Goal: Find specific page/section: Find specific page/section

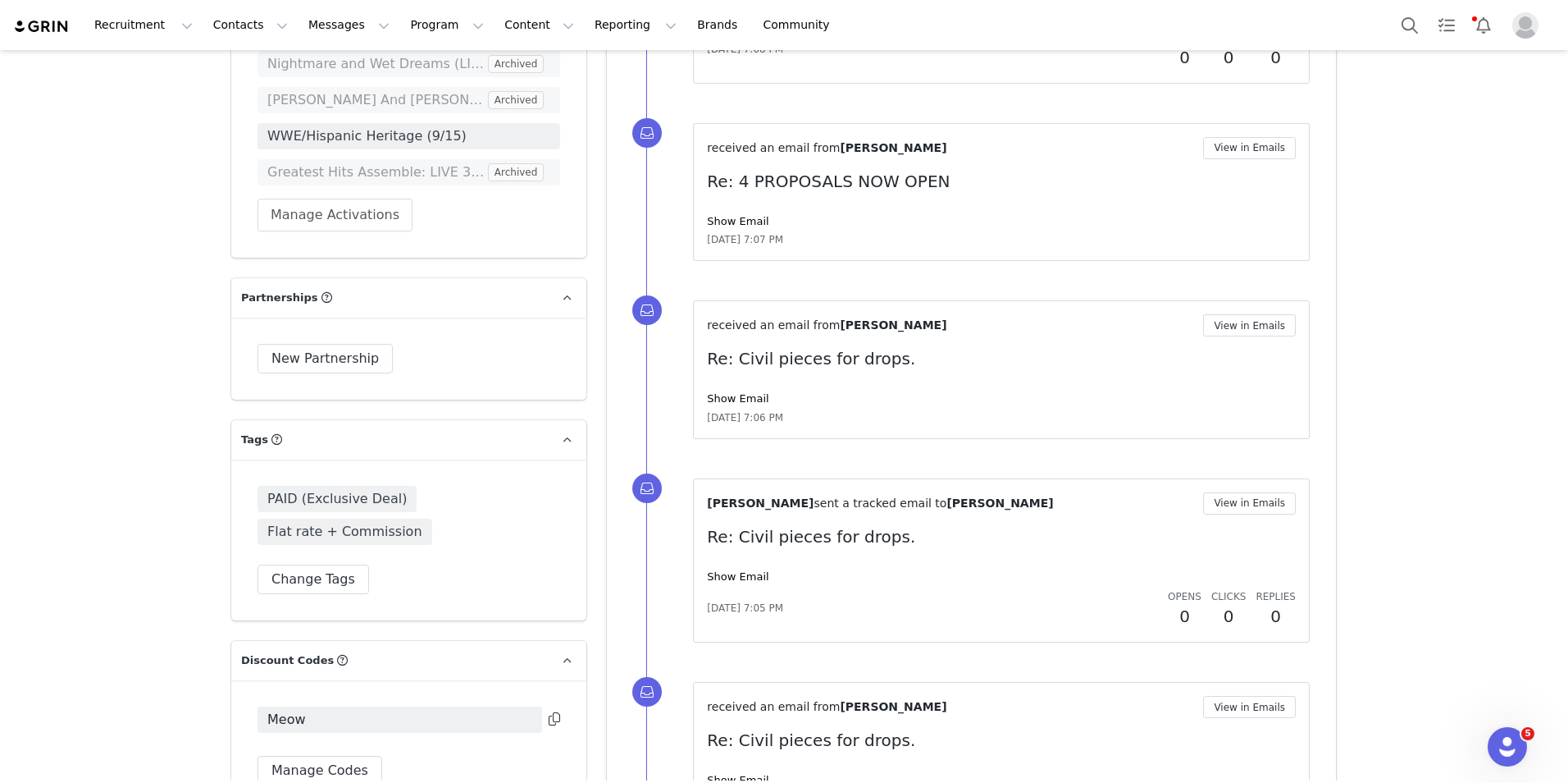
scroll to position [4813, 0]
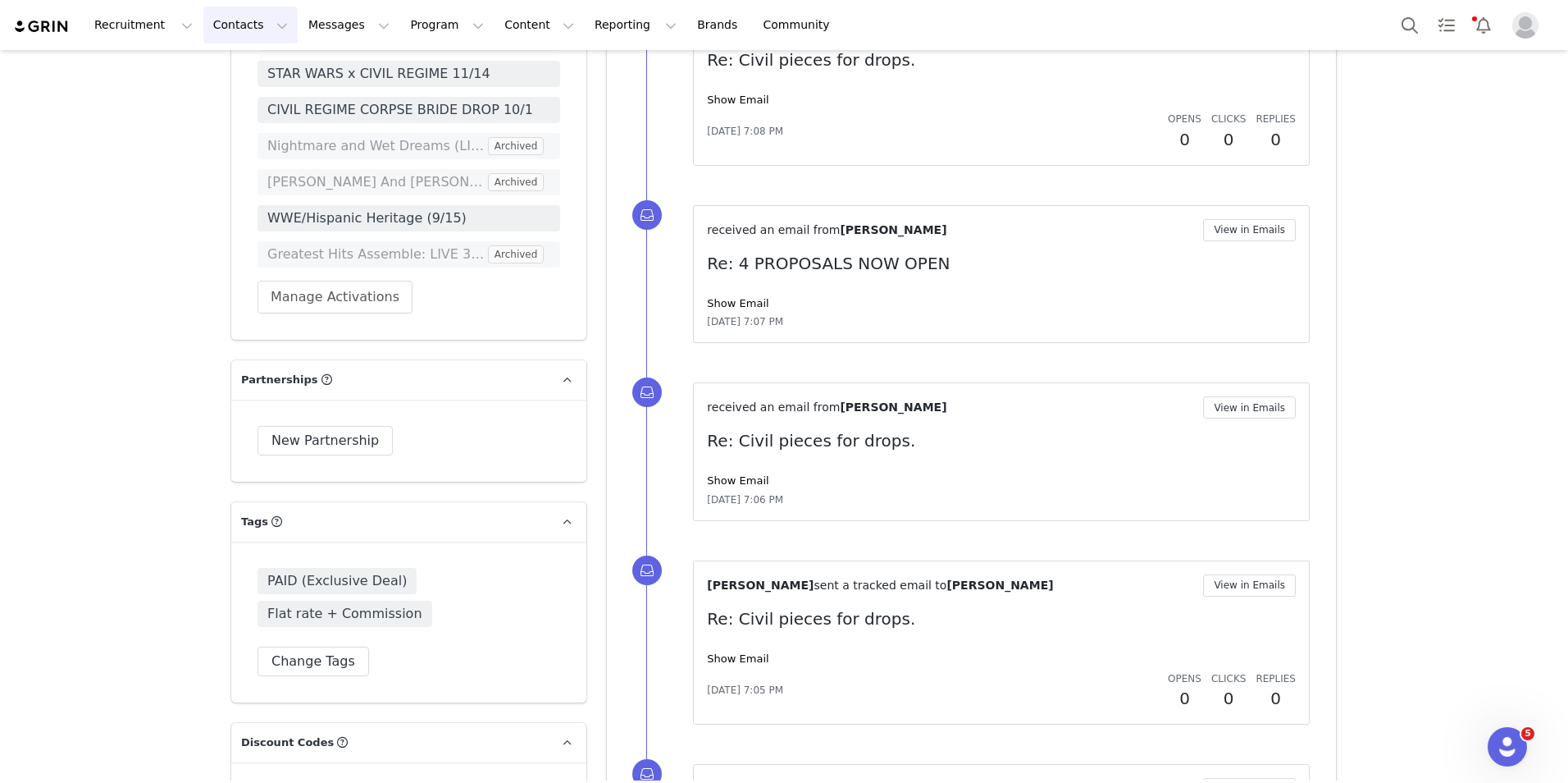
click at [222, 33] on button "Contacts Contacts" at bounding box center [250, 25] width 95 height 37
click at [225, 67] on p "Creators" at bounding box center [224, 73] width 49 height 17
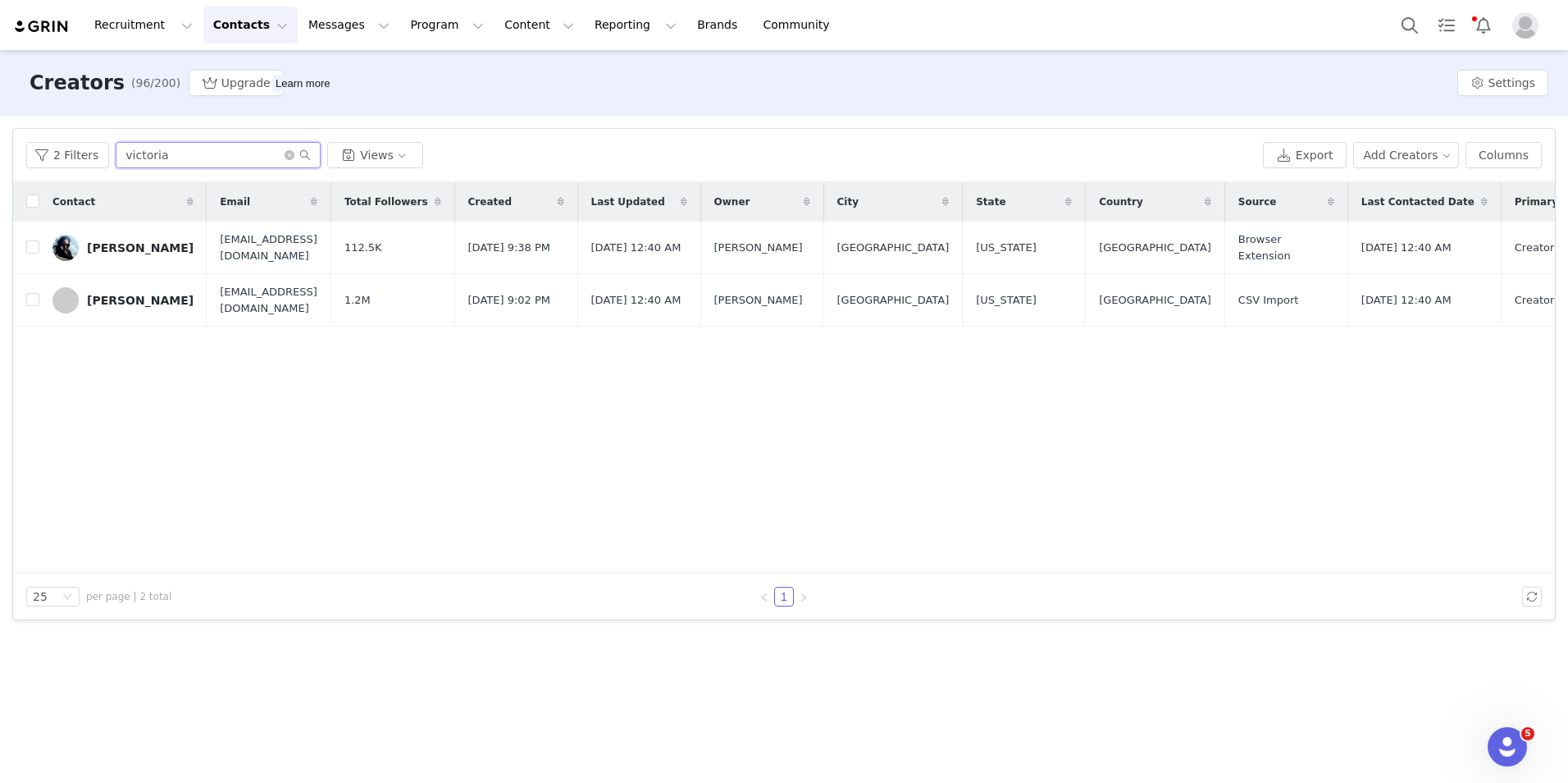
click at [220, 153] on input "victoria" at bounding box center [218, 154] width 205 height 26
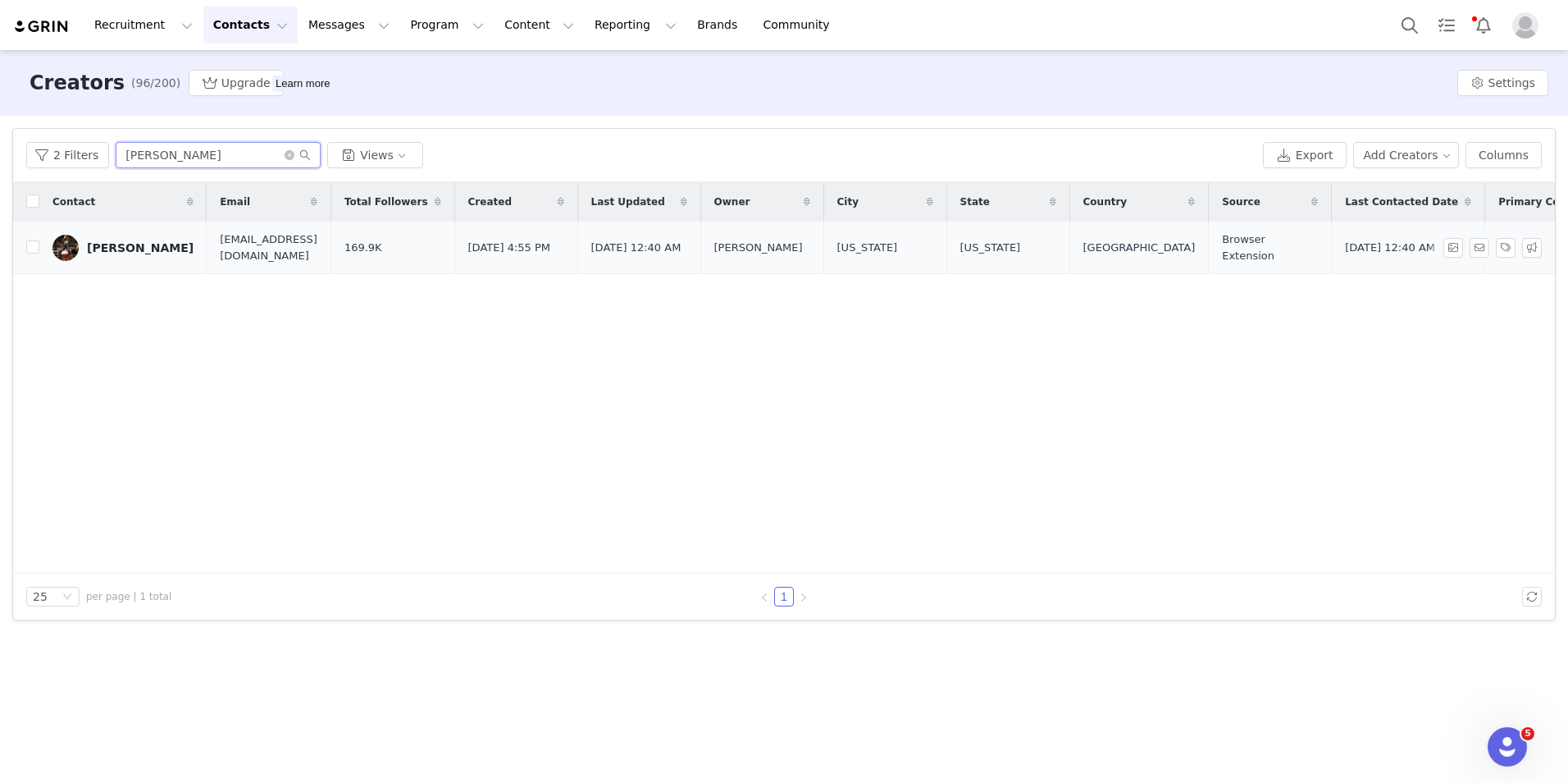
type input "tania"
click at [122, 249] on div "[PERSON_NAME]" at bounding box center [140, 248] width 107 height 13
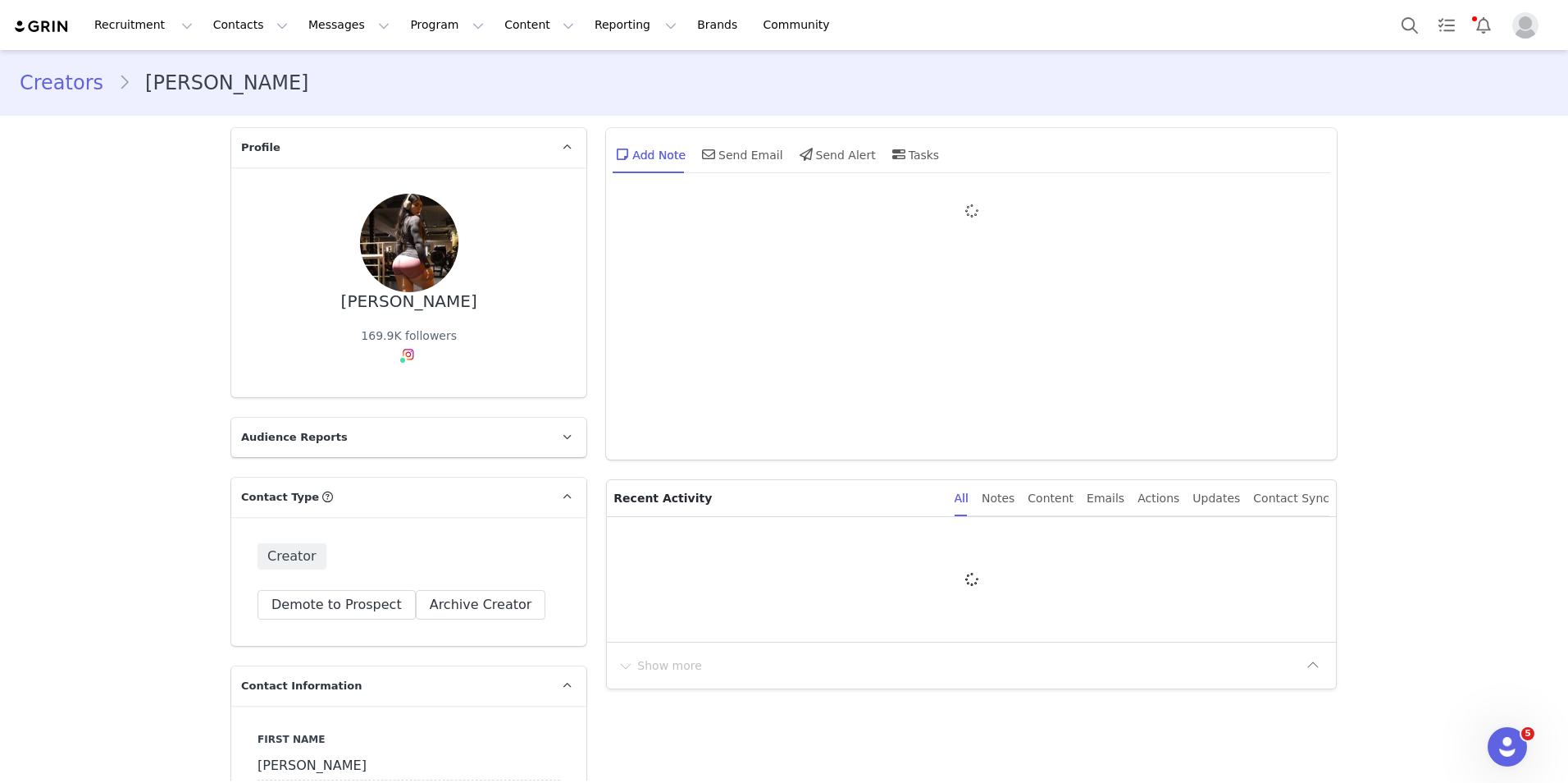
type input "+1 ([GEOGRAPHIC_DATA])"
